Goal: Transaction & Acquisition: Download file/media

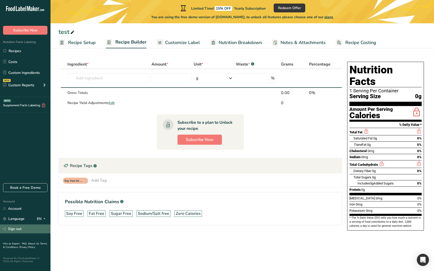
click at [11, 228] on link "Sign out" at bounding box center [25, 228] width 51 height 9
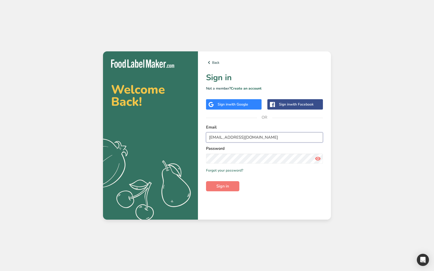
click at [234, 139] on input "admin@test.com" at bounding box center [264, 137] width 117 height 10
type input "[EMAIL_ADDRESS][DOMAIN_NAME]"
click at [220, 190] on button "Sign in" at bounding box center [222, 186] width 33 height 10
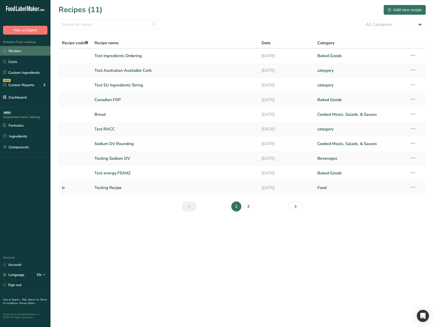
click at [40, 53] on link "Recipes" at bounding box center [25, 51] width 51 height 10
click at [114, 57] on link "Test Ingredients Ordering" at bounding box center [174, 56] width 161 height 11
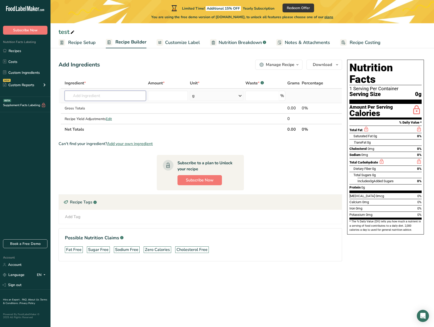
click at [118, 97] on input "text" at bounding box center [105, 96] width 81 height 10
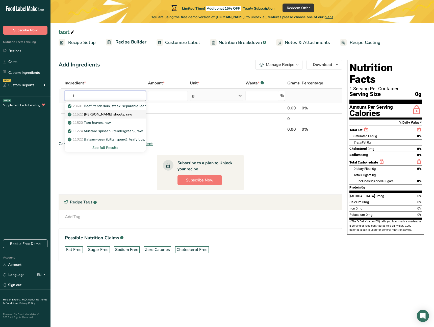
type input "t"
click at [118, 114] on div "11522 Taro shoots, raw" at bounding box center [101, 114] width 65 height 5
type input "[PERSON_NAME] shoots, raw"
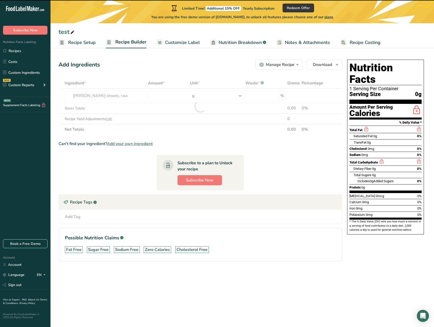
type input "0"
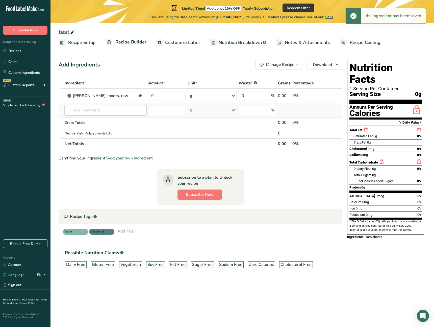
click at [117, 109] on input "text" at bounding box center [106, 110] width 82 height 10
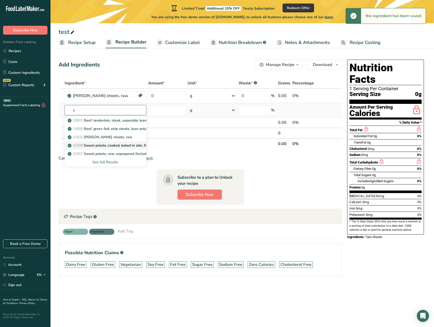
type input "s"
click at [119, 141] on link "11508 Sweet potato, cooked, baked in skin, flesh, without salt" at bounding box center [106, 145] width 82 height 8
type input "Sweet potato, cooked, baked in skin, flesh, without salt"
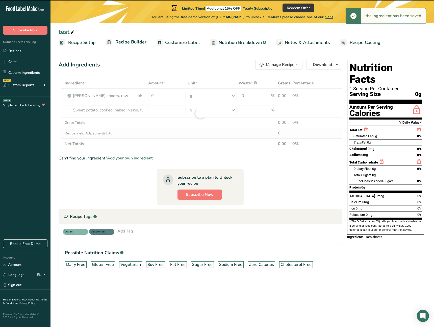
type input "0"
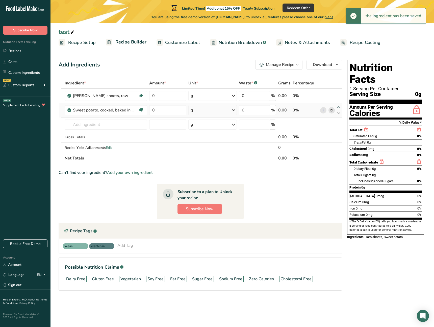
click at [340, 107] on icon at bounding box center [339, 107] width 6 height 4
click at [340, 112] on icon at bounding box center [339, 113] width 6 height 4
click at [340, 108] on icon at bounding box center [339, 107] width 6 height 4
click at [340, 112] on icon at bounding box center [339, 113] width 6 height 4
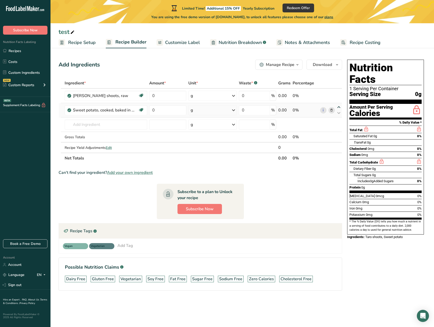
click at [340, 107] on icon at bounding box center [339, 107] width 6 height 4
click at [301, 178] on section "Ingredient * Amount * Unit * Waste * .a-a{fill:#347362;}.b-a{fill:#fff;} Grams …" at bounding box center [201, 188] width 284 height 221
drag, startPoint x: 208, startPoint y: 66, endPoint x: 208, endPoint y: 62, distance: 3.8
click at [208, 66] on div "Add Ingredients Manage Recipe Delete Recipe Duplicate Recipe Scale Recipe Save …" at bounding box center [201, 65] width 284 height 10
drag, startPoint x: 187, startPoint y: 43, endPoint x: 189, endPoint y: 46, distance: 3.1
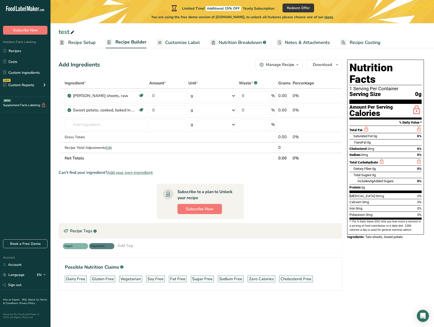
click at [187, 43] on span "Customize Label" at bounding box center [182, 42] width 35 height 7
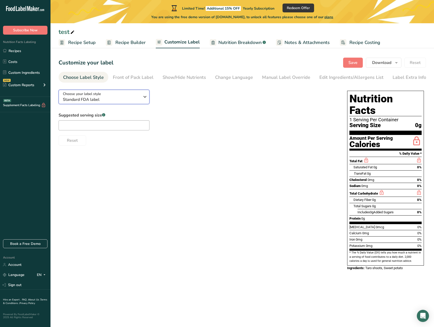
click at [98, 101] on span "Standard FDA label" at bounding box center [101, 99] width 77 height 6
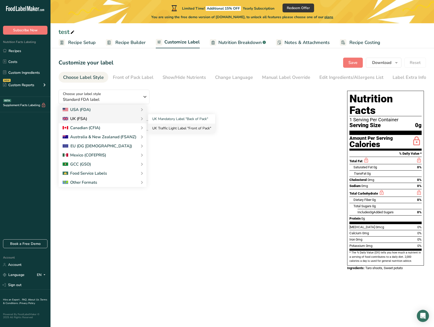
drag, startPoint x: 96, startPoint y: 156, endPoint x: 157, endPoint y: 126, distance: 68.0
click at [147, 126] on div "USA (FDA) Standard FDA label Tabular FDA label Linear FDA label Simplified FDA …" at bounding box center [103, 146] width 88 height 82
click at [157, 126] on link "UK Traffic Light Label "Front of Pack"" at bounding box center [181, 128] width 67 height 9
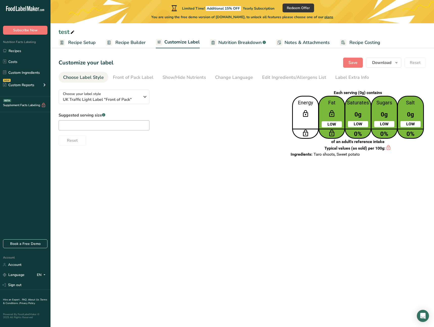
click at [208, 143] on div "Reset" at bounding box center [170, 139] width 223 height 12
click at [381, 64] on span "Download" at bounding box center [381, 63] width 19 height 6
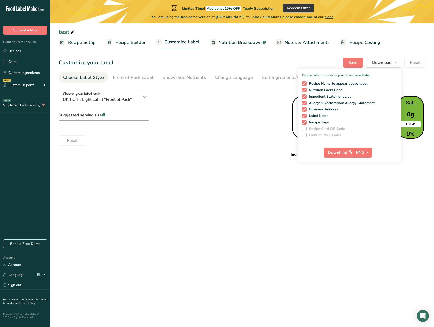
click at [228, 136] on div "Reset" at bounding box center [170, 139] width 223 height 12
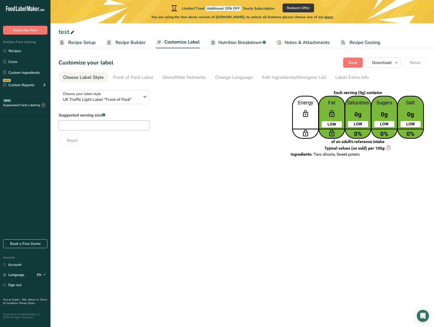
click at [130, 42] on span "Recipe Builder" at bounding box center [130, 42] width 30 height 7
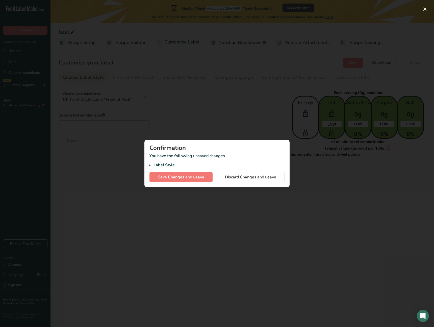
click at [241, 147] on div "Confirmation" at bounding box center [217, 148] width 135 height 6
click at [246, 149] on div "Confirmation" at bounding box center [217, 148] width 135 height 6
click at [250, 162] on li "Label Style" at bounding box center [219, 165] width 131 height 6
click at [198, 178] on span "Save Changes and Leave" at bounding box center [181, 177] width 46 height 6
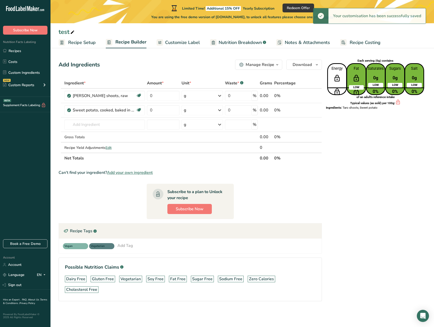
click at [129, 43] on span "Recipe Builder" at bounding box center [130, 42] width 31 height 7
click at [305, 66] on span "Download" at bounding box center [302, 65] width 19 height 6
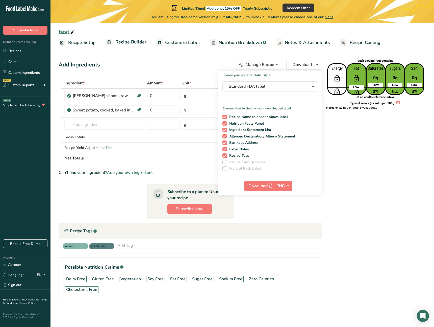
click at [182, 42] on span "Customize Label" at bounding box center [182, 42] width 35 height 7
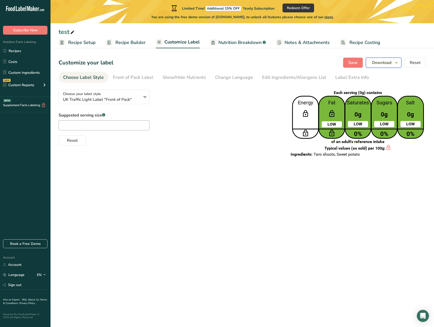
click at [380, 60] on span "Download" at bounding box center [381, 63] width 19 height 6
drag, startPoint x: 188, startPoint y: 148, endPoint x: 88, endPoint y: 168, distance: 102.5
click at [176, 150] on div "Choose your label style UK Traffic Light Label "Front of Pack" USA (FDA) Standa…" at bounding box center [243, 124] width 368 height 76
click at [137, 44] on span "Recipe Builder" at bounding box center [130, 42] width 30 height 7
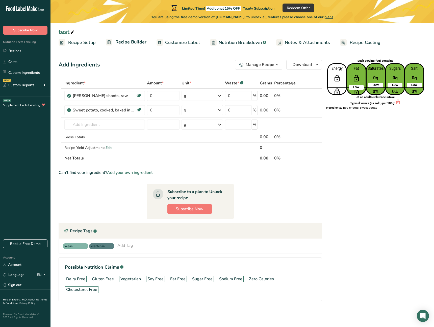
click at [272, 64] on div "Manage Recipe" at bounding box center [260, 65] width 29 height 6
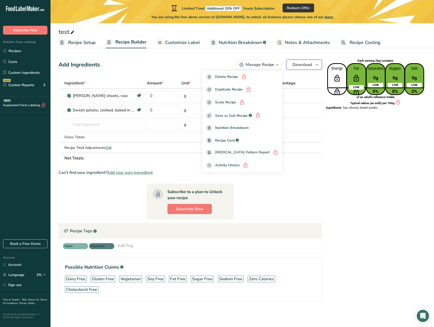
click at [307, 63] on span "Download" at bounding box center [302, 65] width 19 height 6
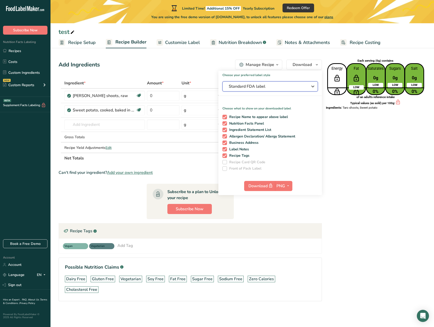
click at [277, 88] on span "Standard FDA label" at bounding box center [267, 86] width 76 height 6
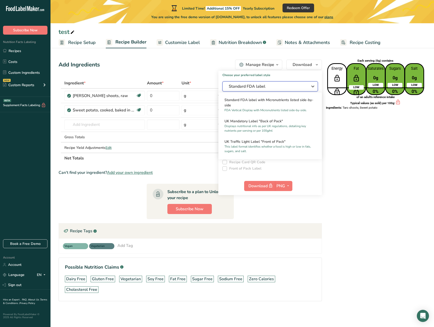
scroll to position [142, 0]
drag, startPoint x: 351, startPoint y: 168, endPoint x: 354, endPoint y: 147, distance: 21.7
click at [351, 168] on div "Each serving (0g) contains Energy Fat LOW Saturates 0g LOW 0% Sugars 0g LOW 0% …" at bounding box center [375, 188] width 101 height 260
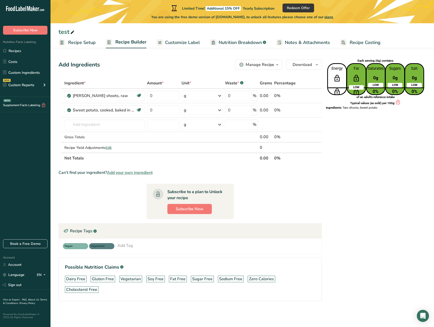
click at [182, 49] on div "test Recipe Setup Recipe Builder Customize Label Nutrition Breakdown .a-a{fill:…" at bounding box center [243, 162] width 384 height 325
click at [185, 43] on span "Customize Label" at bounding box center [182, 42] width 35 height 7
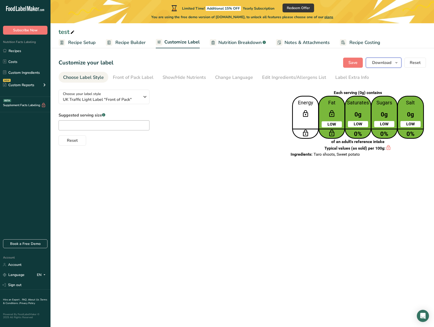
click at [395, 64] on icon "button" at bounding box center [397, 63] width 4 height 6
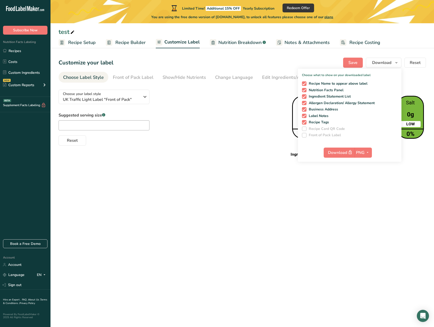
click at [130, 44] on span "Recipe Builder" at bounding box center [130, 42] width 30 height 7
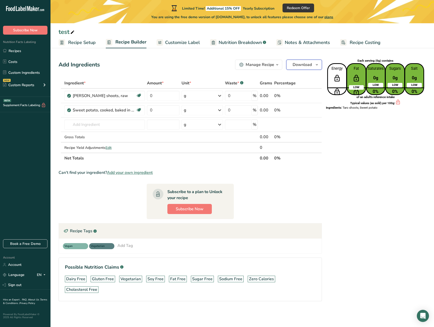
click at [302, 63] on span "Download" at bounding box center [302, 65] width 19 height 6
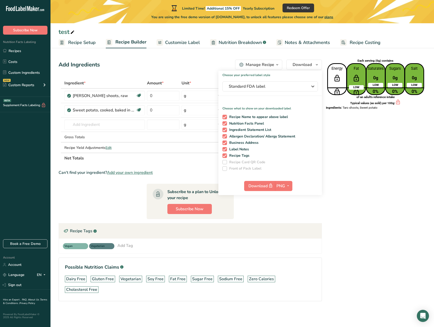
drag, startPoint x: 371, startPoint y: 196, endPoint x: 366, endPoint y: 195, distance: 5.2
click at [371, 196] on div "Each serving (0g) contains Energy Fat LOW Saturates 0g LOW 0% Sugars 0g LOW 0% …" at bounding box center [375, 188] width 101 height 260
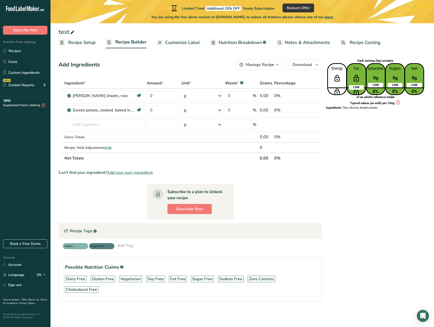
click at [368, 190] on div "Each serving (0g) contains Energy Fat LOW Saturates 0g LOW 0% Sugars 0g LOW 0% …" at bounding box center [375, 188] width 101 height 260
click at [122, 42] on span "Recipe Builder" at bounding box center [130, 42] width 31 height 7
click at [308, 65] on span "Download" at bounding box center [302, 65] width 19 height 6
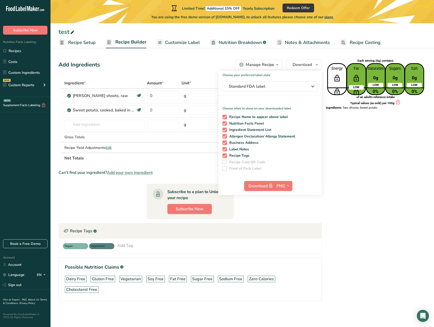
drag, startPoint x: 377, startPoint y: 140, endPoint x: 340, endPoint y: 137, distance: 37.0
click at [368, 139] on div "Each serving (0g) contains Energy Fat LOW Saturates 0g LOW 0% Sugars 0g LOW 0% …" at bounding box center [375, 188] width 101 height 260
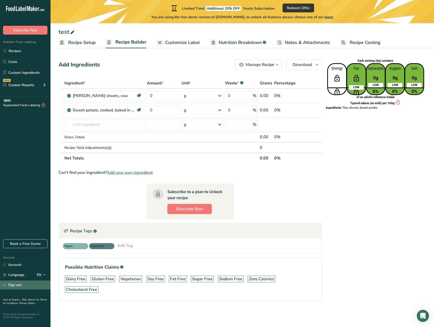
click at [27, 287] on link "Sign out" at bounding box center [25, 284] width 51 height 9
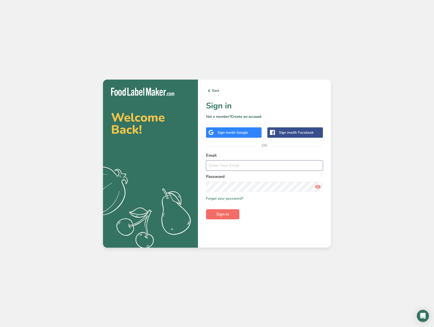
type input "[EMAIL_ADDRESS][DOMAIN_NAME]"
click at [227, 213] on span "Sign in" at bounding box center [222, 214] width 13 height 6
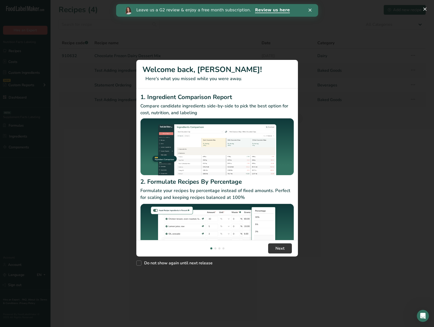
click at [279, 280] on div "New Features" at bounding box center [217, 163] width 434 height 327
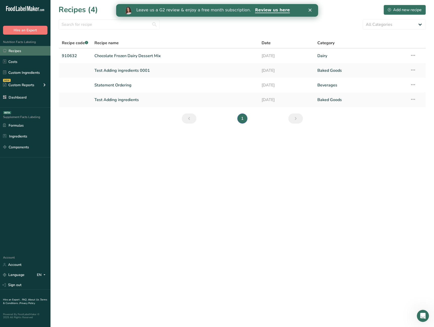
click at [26, 50] on link "Recipes" at bounding box center [25, 51] width 51 height 10
click at [162, 58] on link "Chocolate Frozen Dairy Dessert Mix" at bounding box center [174, 56] width 161 height 11
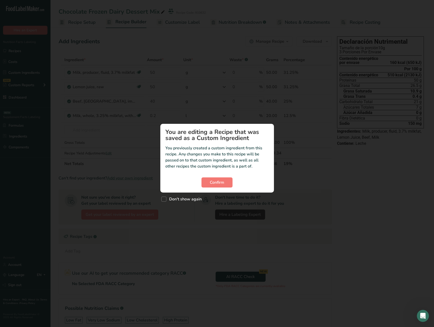
click at [319, 188] on div "Custom ingredient modal" at bounding box center [217, 163] width 434 height 327
click at [222, 180] on span "Confirm" at bounding box center [217, 182] width 14 height 6
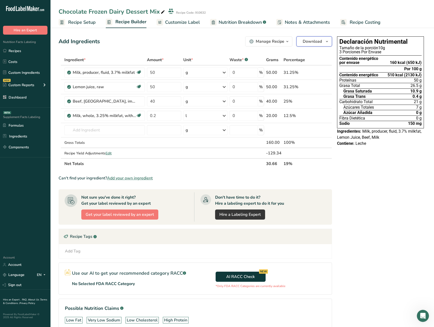
click at [303, 38] on span "Download" at bounding box center [312, 41] width 19 height 6
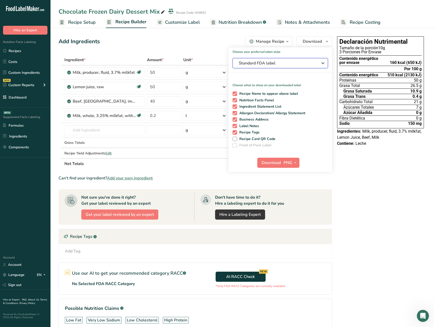
click at [279, 66] on span "Standard FDA label" at bounding box center [277, 63] width 76 height 6
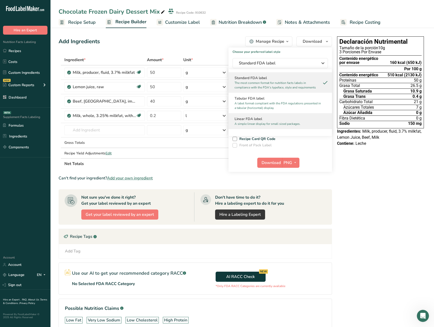
click at [260, 117] on h2 "Linear FDA label" at bounding box center [280, 118] width 91 height 5
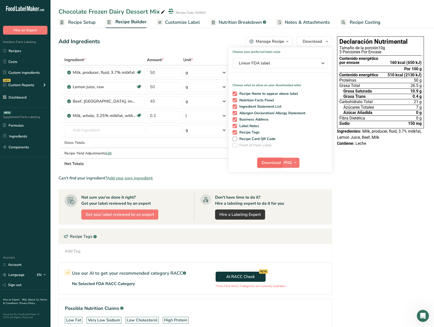
click at [269, 163] on span "Download" at bounding box center [271, 163] width 19 height 6
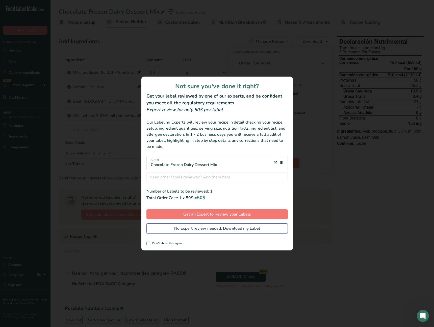
click at [212, 231] on span "No Expert review needed. Download my Label" at bounding box center [217, 228] width 86 height 6
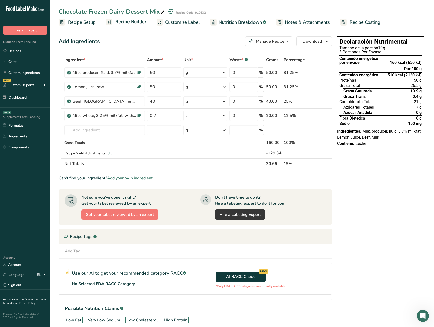
click at [374, 200] on div "Declaración Nutrimental Tamaño de la porción 10g 3 Porciones Por Envase Conteni…" at bounding box center [380, 190] width 91 height 313
